Goal: Task Accomplishment & Management: Manage account settings

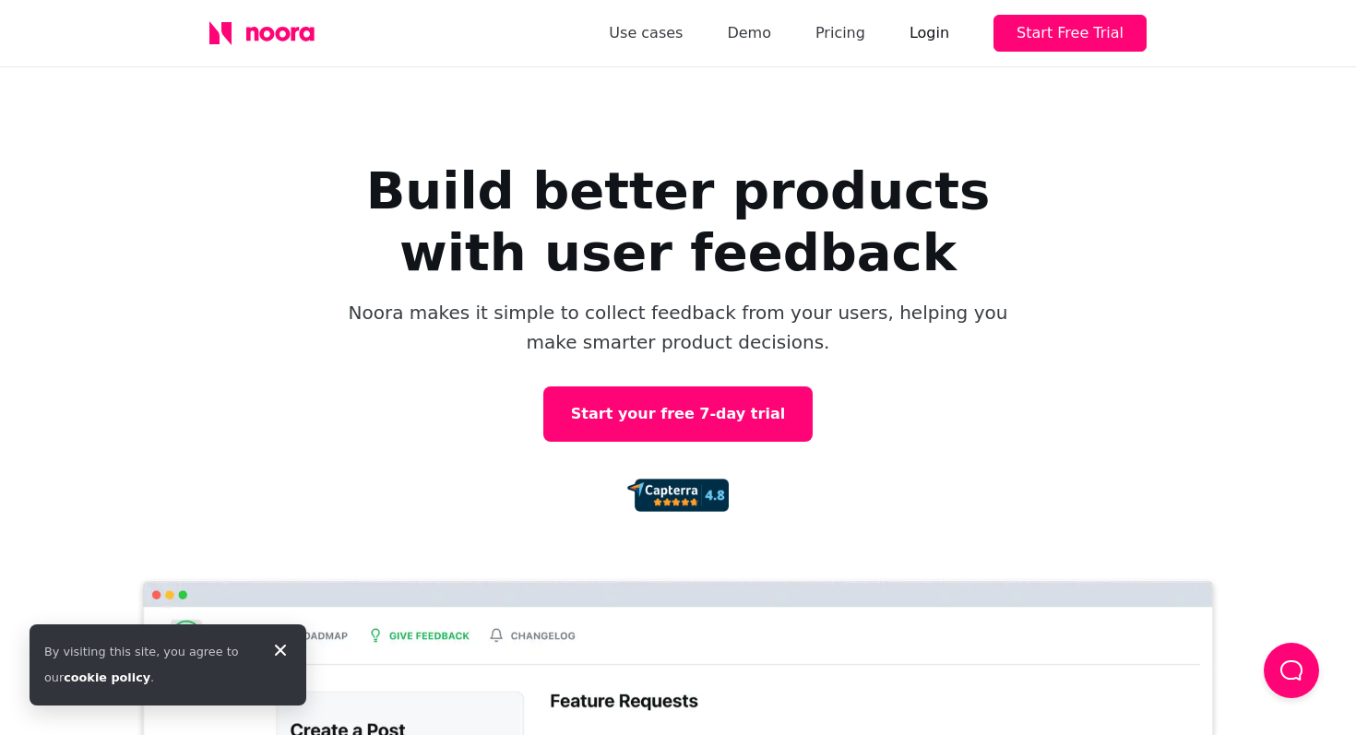
click at [938, 33] on div "Login" at bounding box center [929, 33] width 40 height 26
click at [944, 42] on div "Login" at bounding box center [929, 33] width 40 height 26
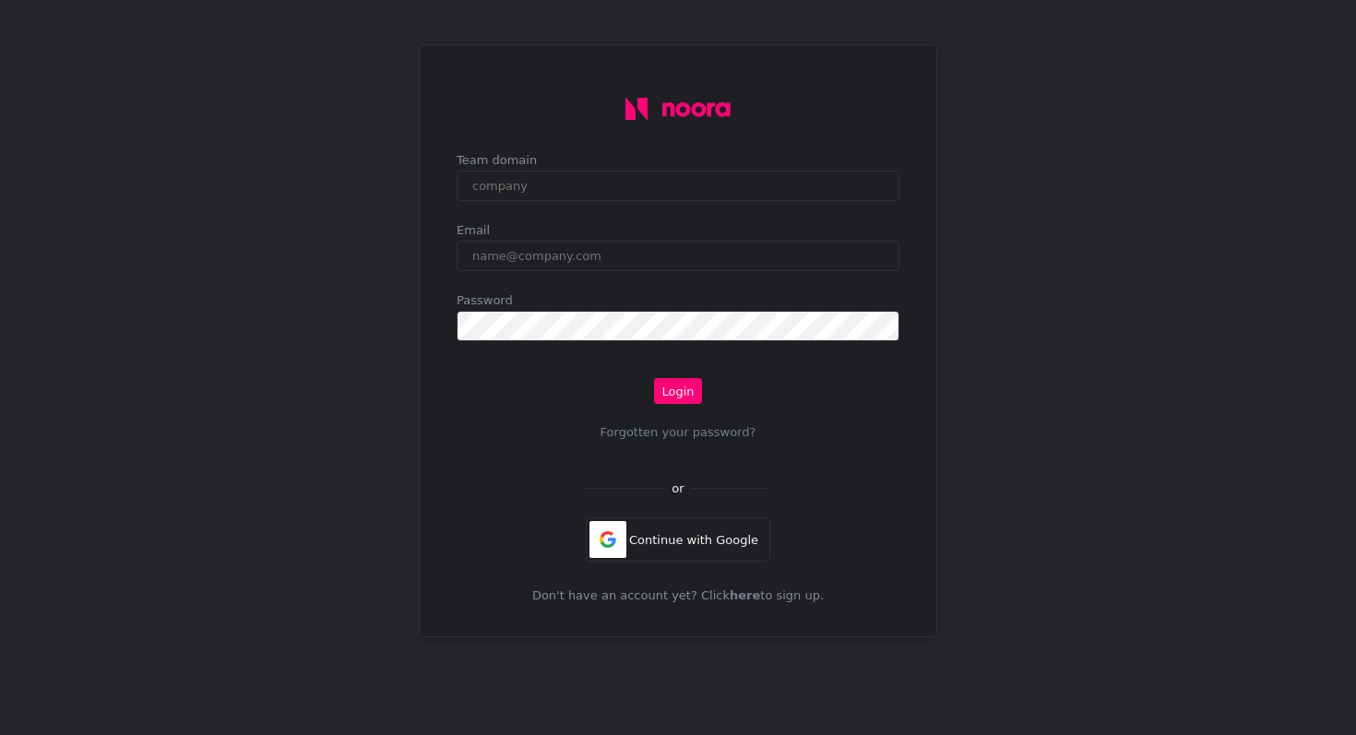
click at [690, 185] on input "text" at bounding box center [677, 186] width 443 height 30
click at [657, 186] on input "text" at bounding box center [677, 186] width 443 height 30
click at [652, 195] on input "text" at bounding box center [677, 186] width 443 height 30
click at [637, 275] on div "Email" at bounding box center [677, 250] width 443 height 55
click at [686, 538] on div "Continue with Google" at bounding box center [678, 539] width 184 height 44
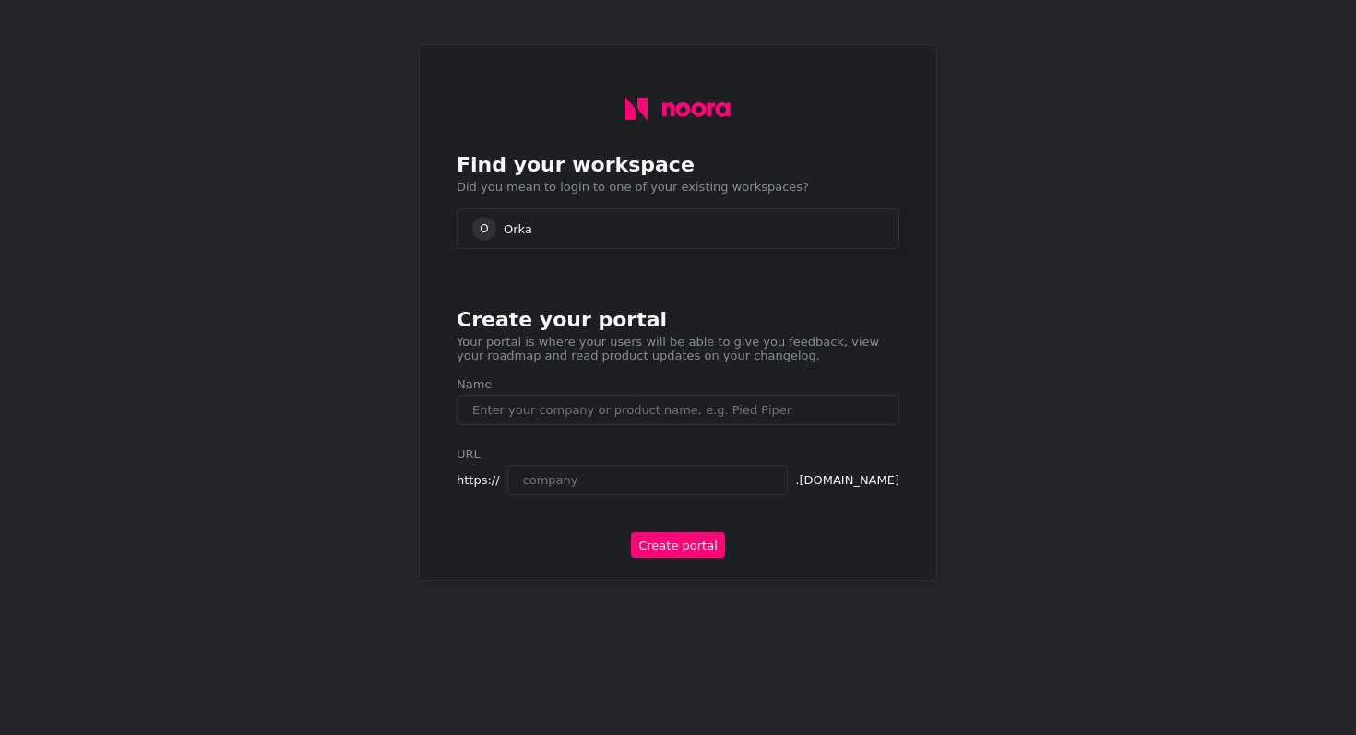
click at [566, 229] on div "O Orka" at bounding box center [677, 229] width 411 height 24
